Goal: Information Seeking & Learning: Check status

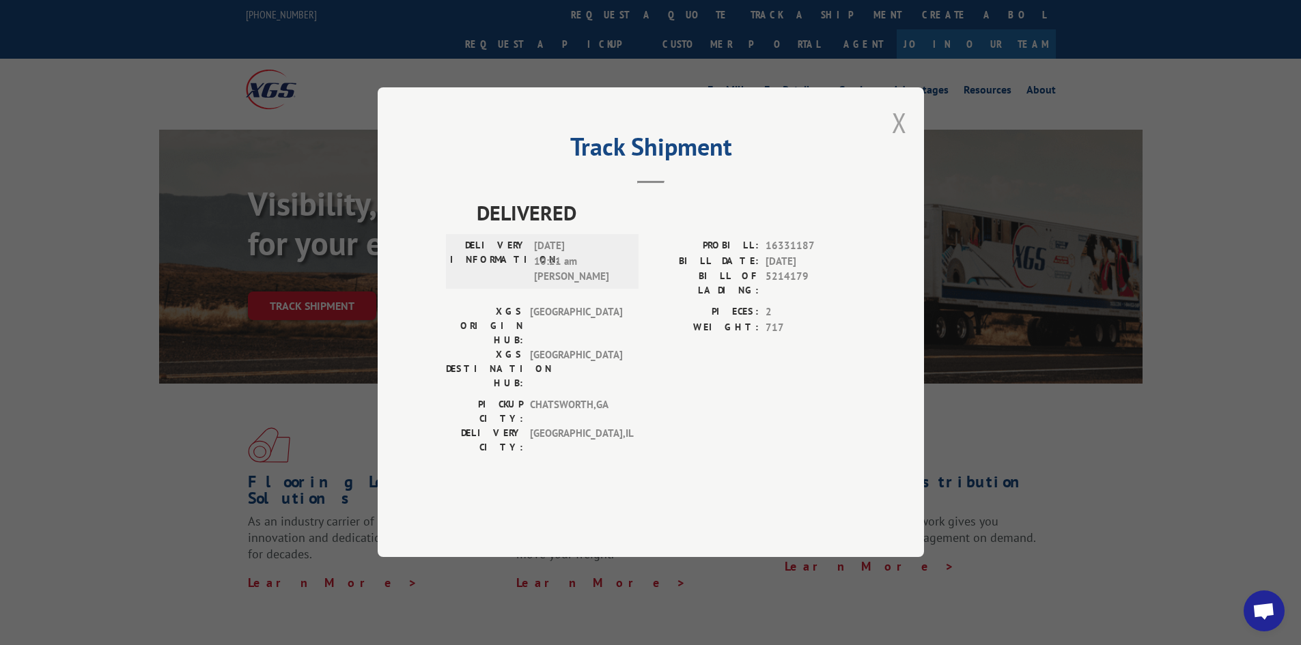
click at [892, 141] on button "Close modal" at bounding box center [899, 122] width 15 height 36
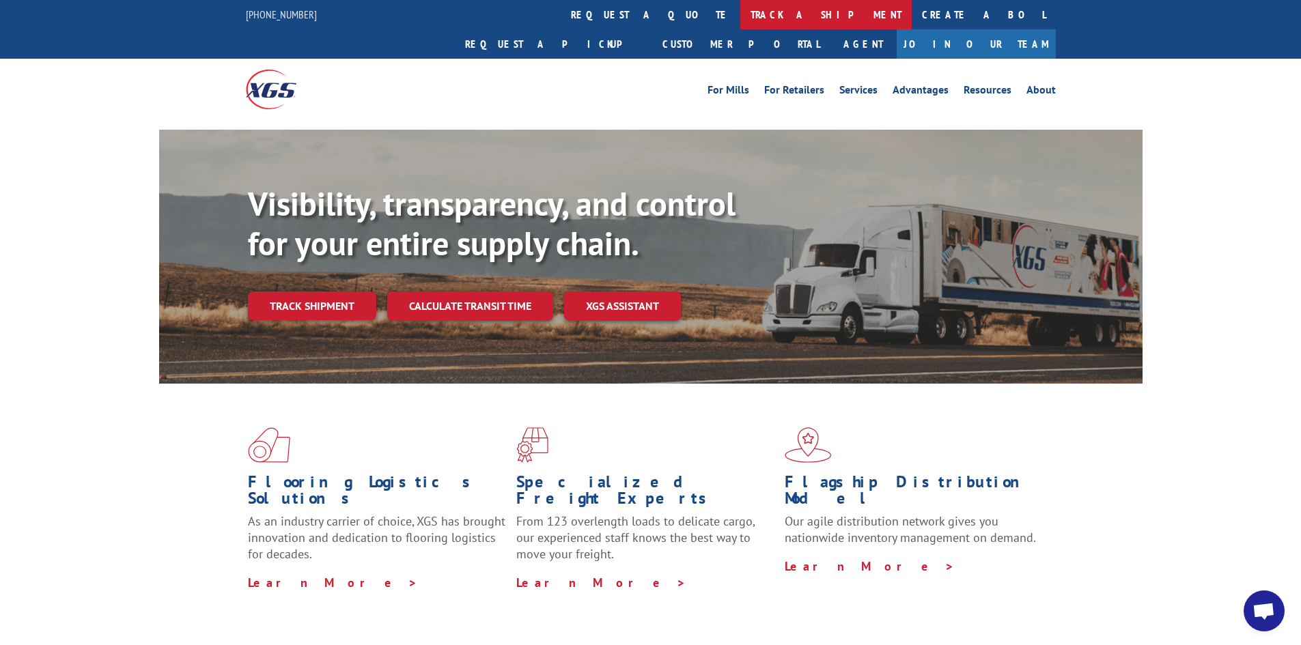
click at [740, 11] on link "track a shipment" at bounding box center [825, 14] width 171 height 29
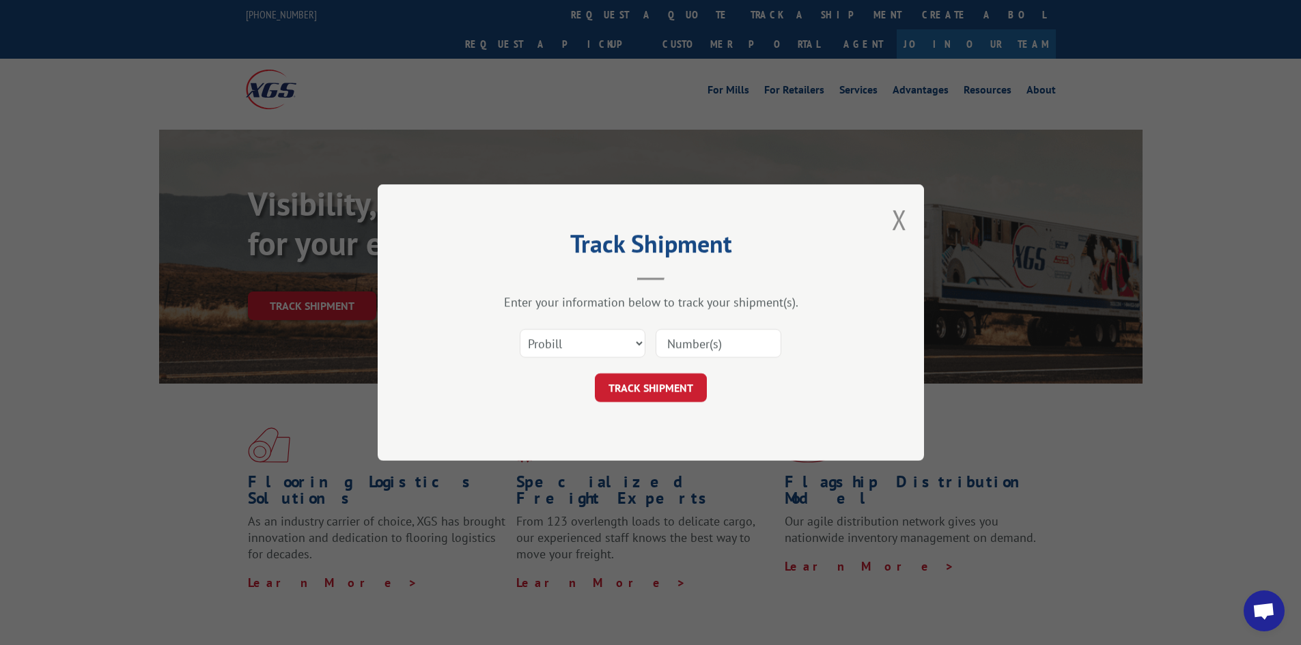
click at [709, 343] on input at bounding box center [719, 343] width 126 height 29
paste input "17521323"
type input "17521323"
click at [658, 385] on button "TRACK SHIPMENT" at bounding box center [651, 388] width 112 height 29
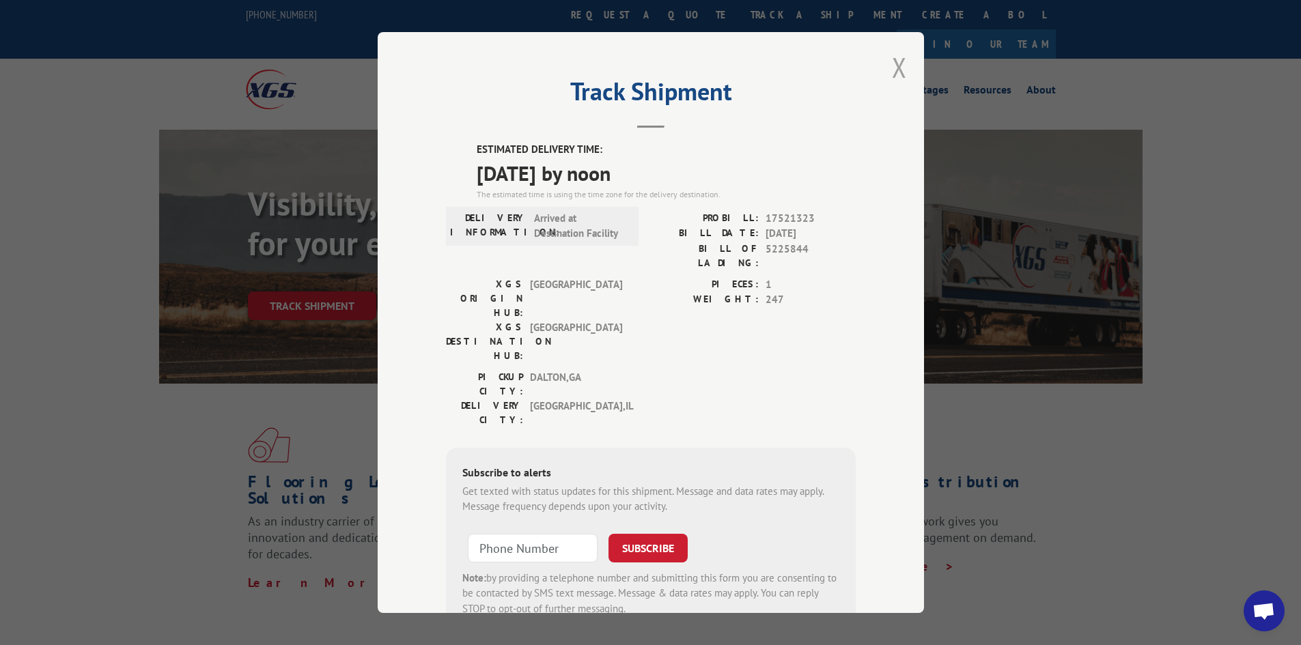
click at [896, 64] on button "Close modal" at bounding box center [899, 67] width 15 height 36
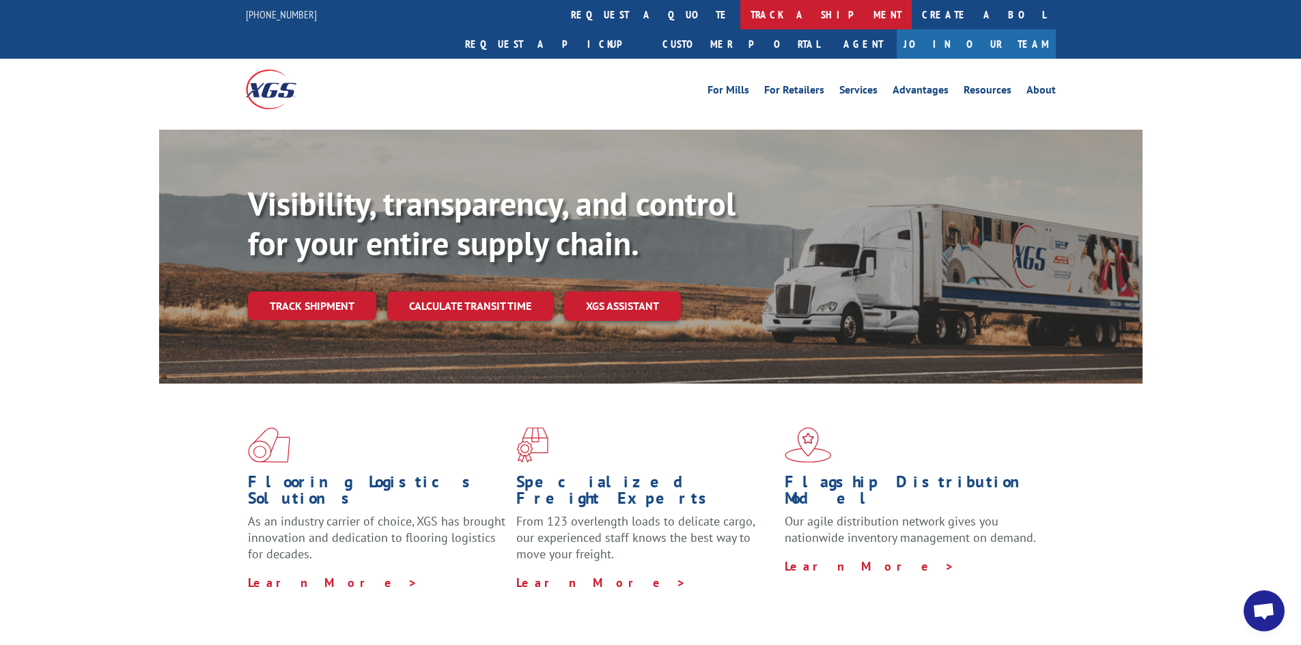
click at [740, 16] on link "track a shipment" at bounding box center [825, 14] width 171 height 29
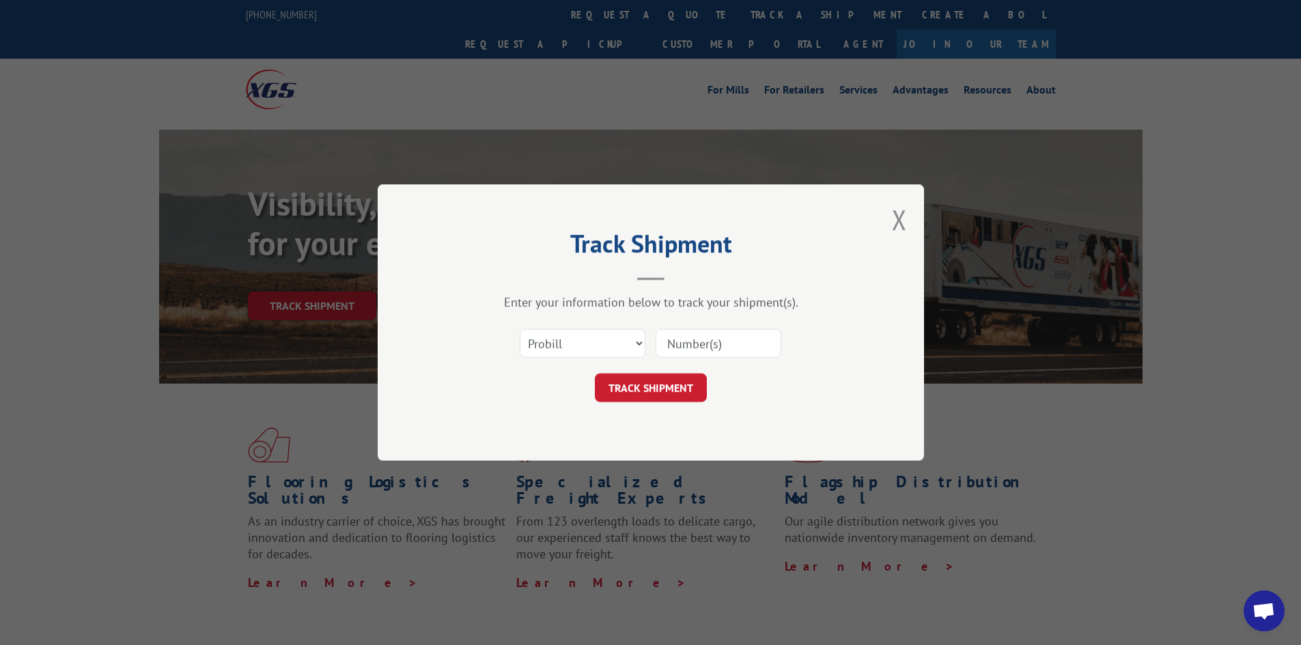
click at [697, 344] on input at bounding box center [719, 343] width 126 height 29
paste input "17517288"
type input "17517288"
click at [650, 388] on button "TRACK SHIPMENT" at bounding box center [651, 388] width 112 height 29
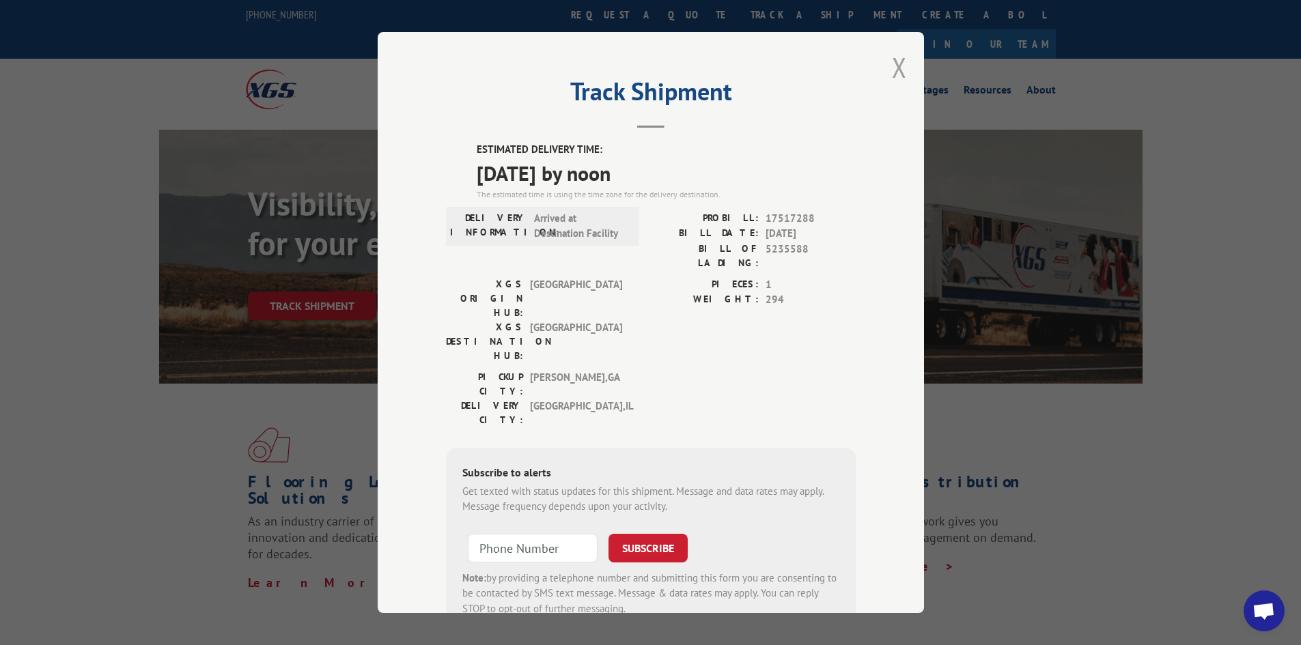
click at [897, 63] on button "Close modal" at bounding box center [899, 67] width 15 height 36
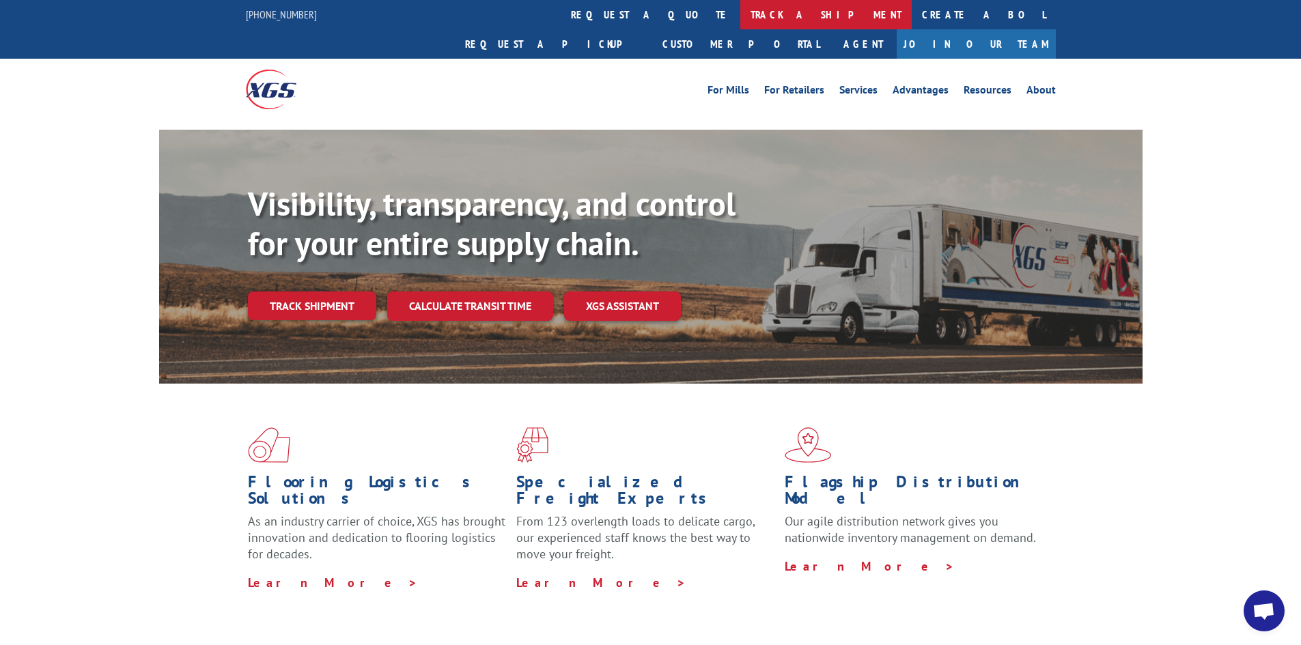
click at [740, 13] on link "track a shipment" at bounding box center [825, 14] width 171 height 29
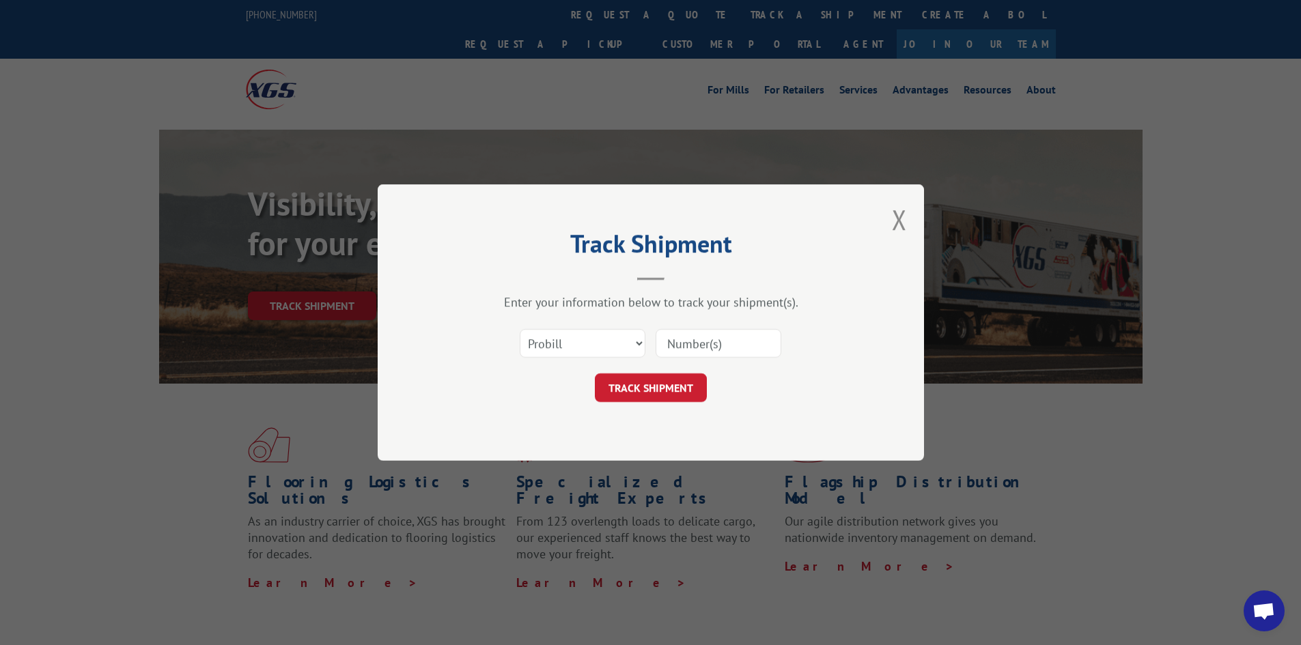
click at [690, 349] on input at bounding box center [719, 343] width 126 height 29
paste input "17471641"
type input "17471641"
click at [643, 386] on button "TRACK SHIPMENT" at bounding box center [651, 388] width 112 height 29
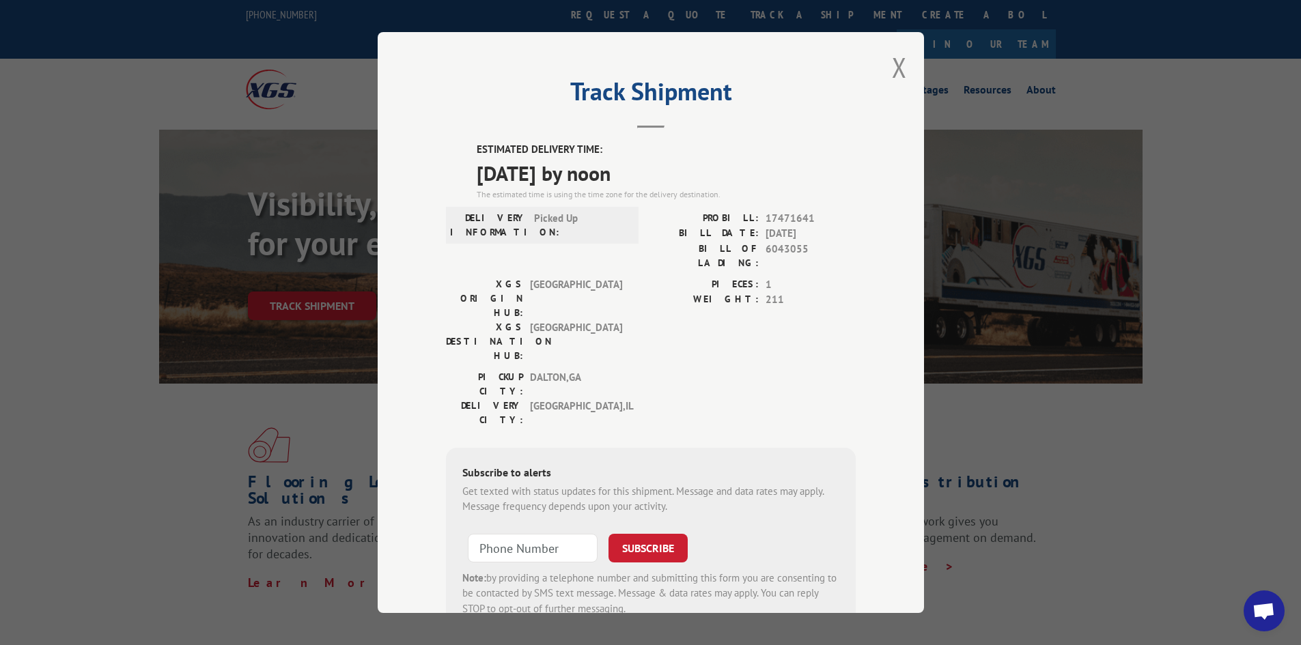
drag, startPoint x: 902, startPoint y: 68, endPoint x: 843, endPoint y: 66, distance: 58.1
click at [902, 68] on div "Track Shipment ESTIMATED DELIVERY TIME: [DATE] by noon The estimated time is us…" at bounding box center [651, 322] width 546 height 581
click at [892, 65] on button "Close modal" at bounding box center [899, 67] width 15 height 36
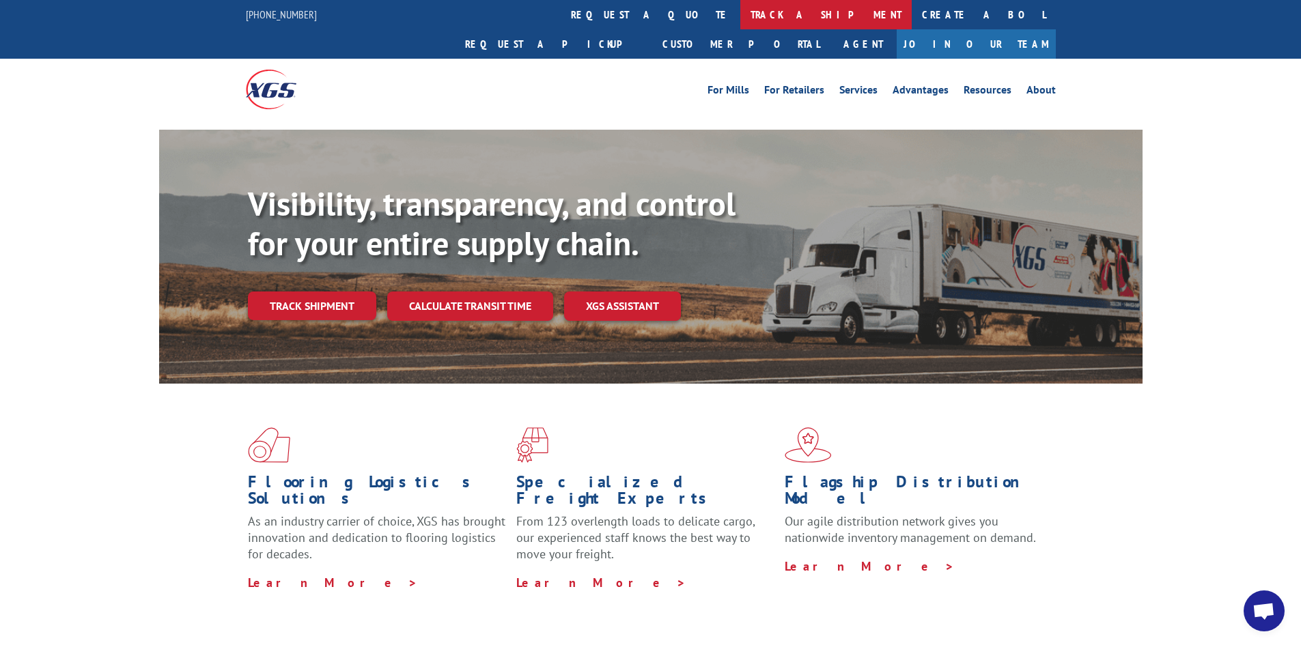
click at [740, 15] on link "track a shipment" at bounding box center [825, 14] width 171 height 29
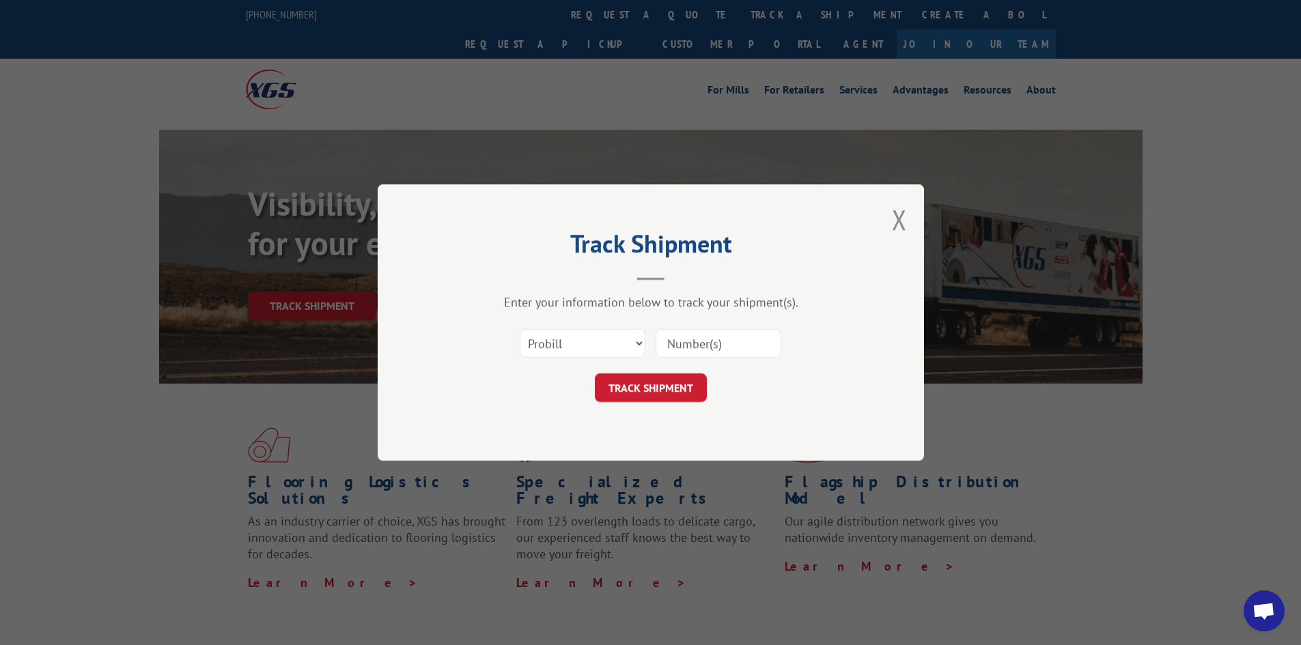
click at [733, 348] on input at bounding box center [719, 343] width 126 height 29
paste input "17229843"
type input "17229843"
click at [648, 390] on button "TRACK SHIPMENT" at bounding box center [651, 388] width 112 height 29
